Goal: Task Accomplishment & Management: Use online tool/utility

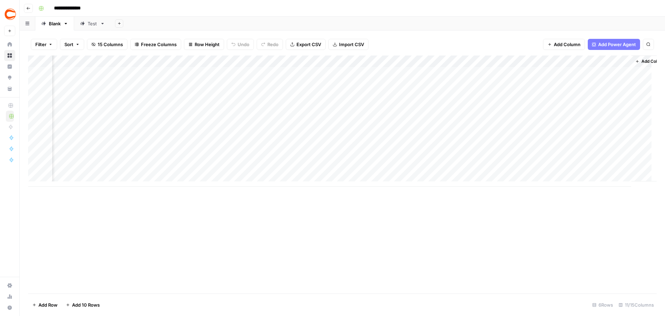
scroll to position [0, 235]
click at [384, 203] on div "Add Column" at bounding box center [342, 174] width 629 height 238
click at [383, 10] on div "**********" at bounding box center [347, 8] width 623 height 11
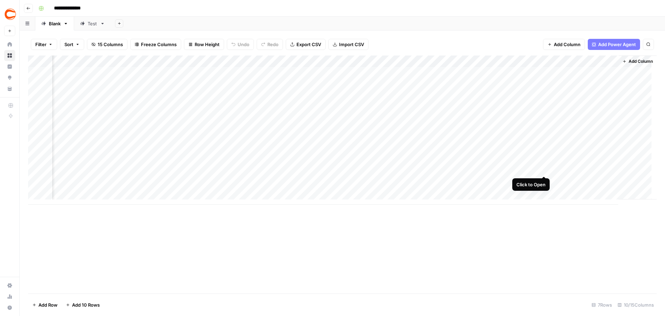
click at [543, 162] on div "Add Column" at bounding box center [342, 129] width 629 height 149
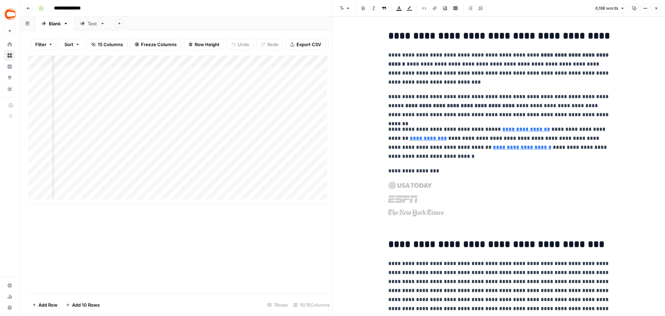
click at [655, 6] on button "Close" at bounding box center [656, 8] width 9 height 9
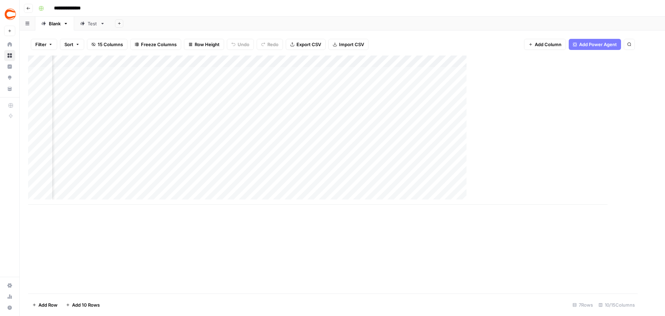
scroll to position [0, 203]
click at [218, 17] on div "Add Sheet" at bounding box center [388, 24] width 555 height 14
click at [185, 231] on div "Add Column" at bounding box center [342, 174] width 629 height 238
click at [555, 164] on div "Add Column" at bounding box center [342, 129] width 629 height 149
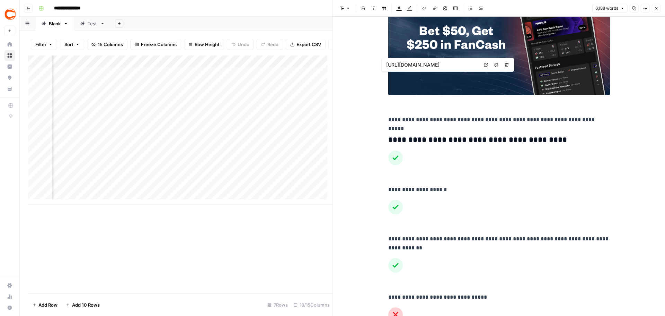
scroll to position [1144, 0]
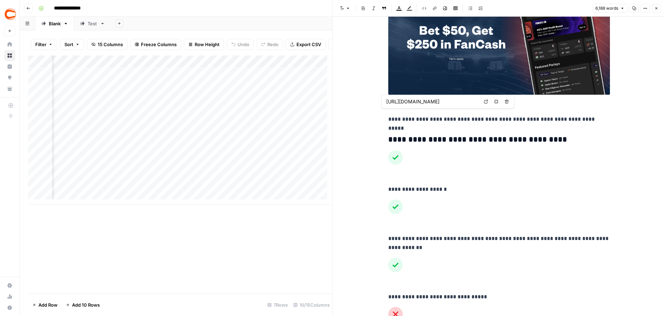
click at [655, 8] on icon "button" at bounding box center [657, 8] width 4 height 4
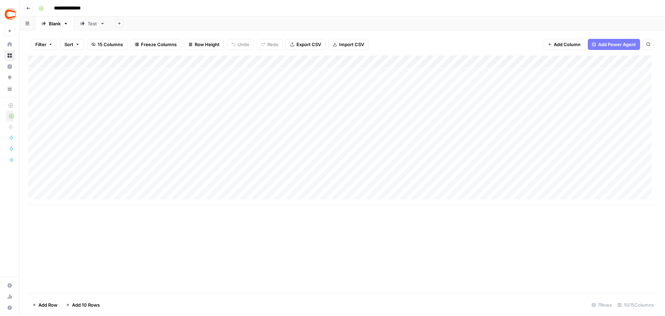
click at [278, 9] on div "**********" at bounding box center [347, 8] width 623 height 11
